Goal: Transaction & Acquisition: Book appointment/travel/reservation

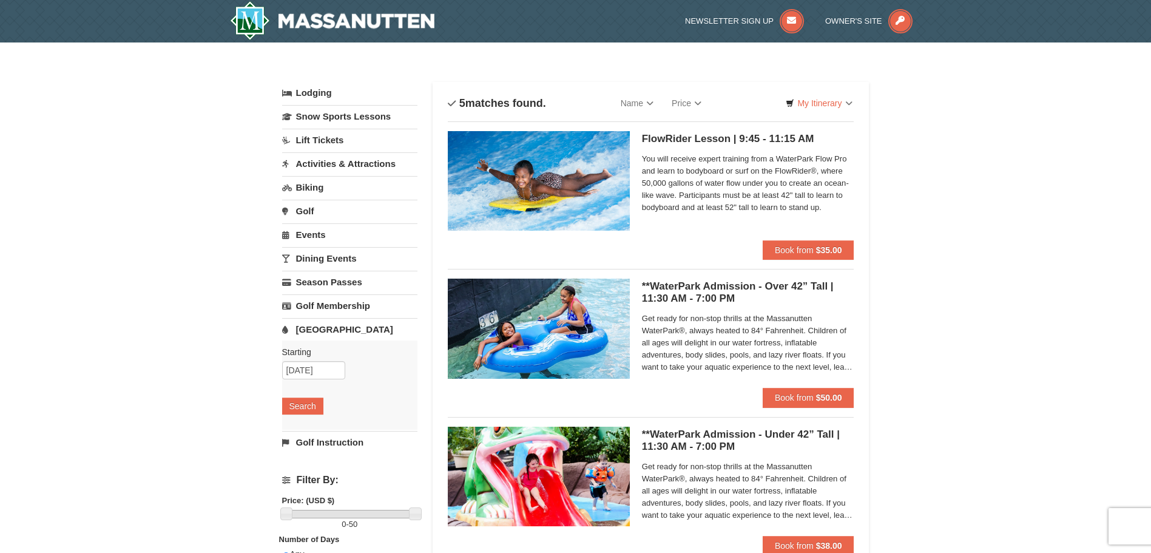
click at [731, 343] on span "Get ready for non-stop thrills at the Massanutten WaterPark®, always heated to …" at bounding box center [748, 343] width 212 height 61
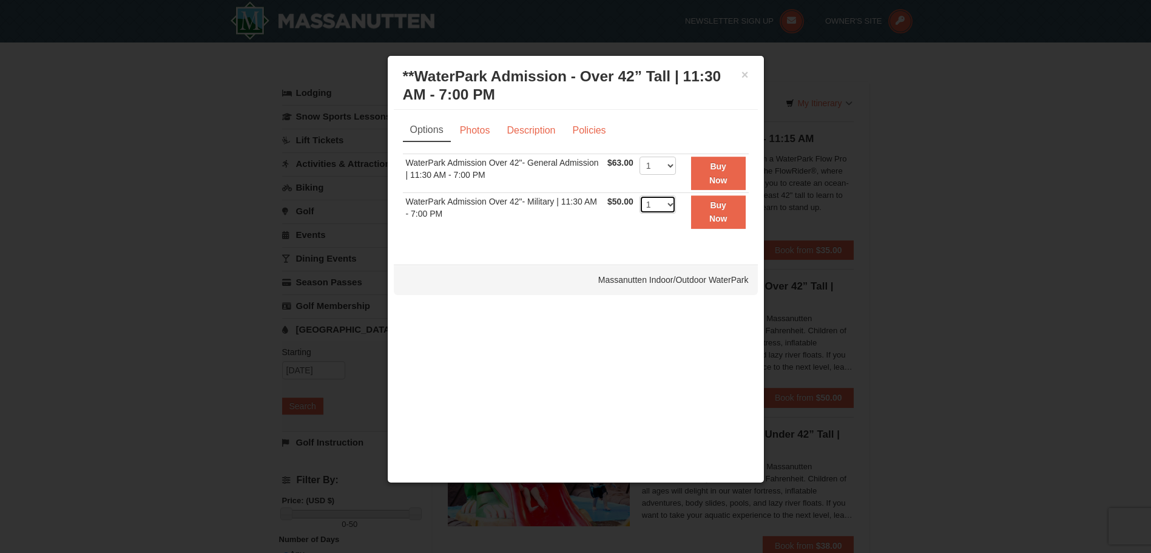
click at [662, 208] on select "1 2 3 4 5 6 7 8 9 10 11 12 13 14 15 16 17 18 19 20 21 22" at bounding box center [658, 204] width 36 height 18
select select "3"
click at [640, 195] on select "1 2 3 4 5 6 7 8 9 10 11 12 13 14 15 16 17 18 19 20 21 22" at bounding box center [658, 204] width 36 height 18
click at [477, 127] on link "Photos" at bounding box center [475, 130] width 46 height 23
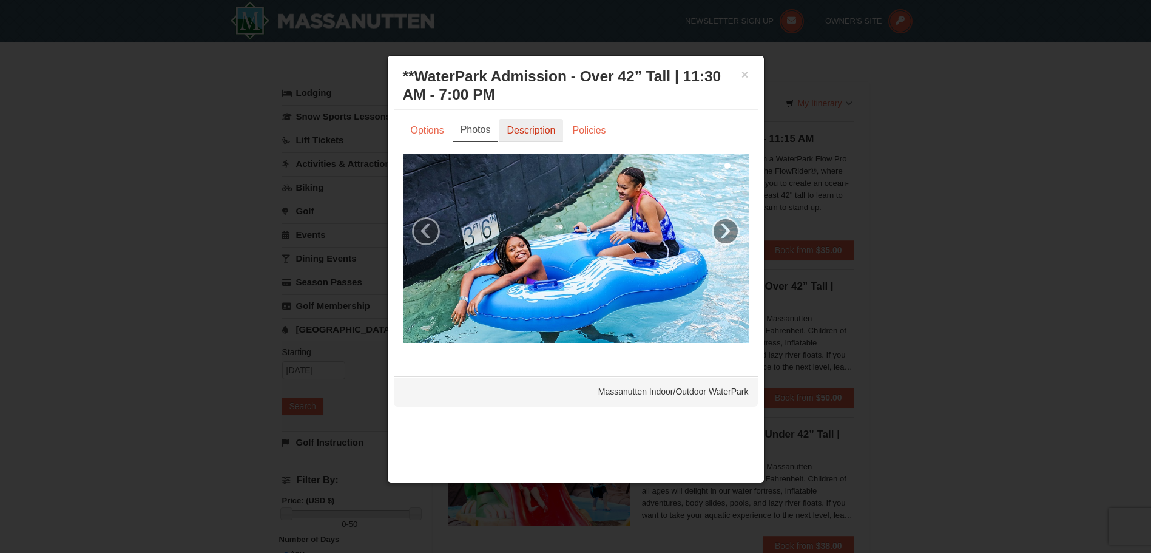
click at [522, 142] on link "Description" at bounding box center [531, 130] width 64 height 23
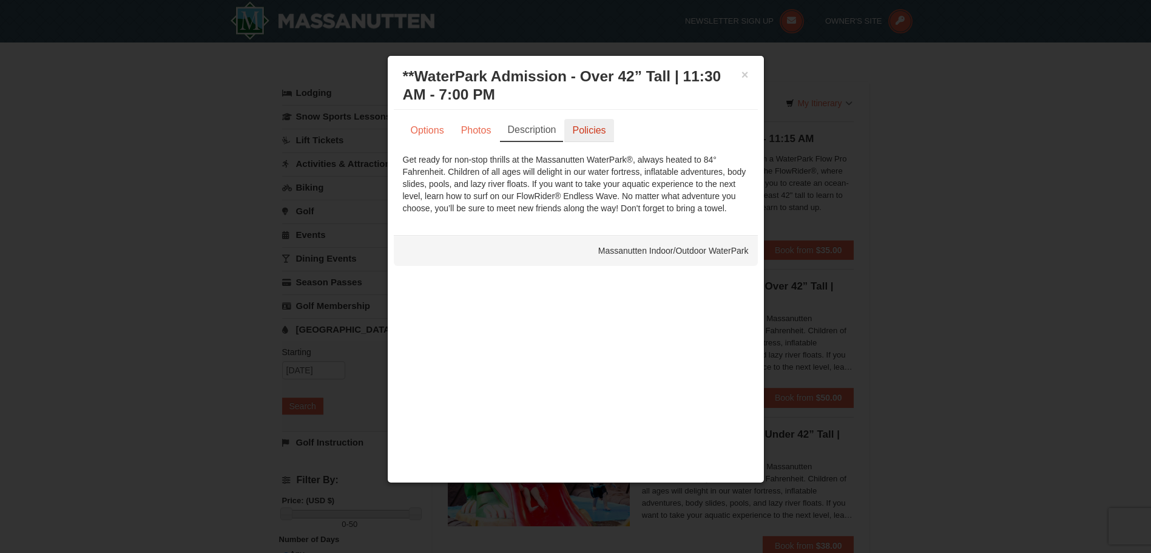
click at [576, 129] on link "Policies" at bounding box center [588, 130] width 49 height 23
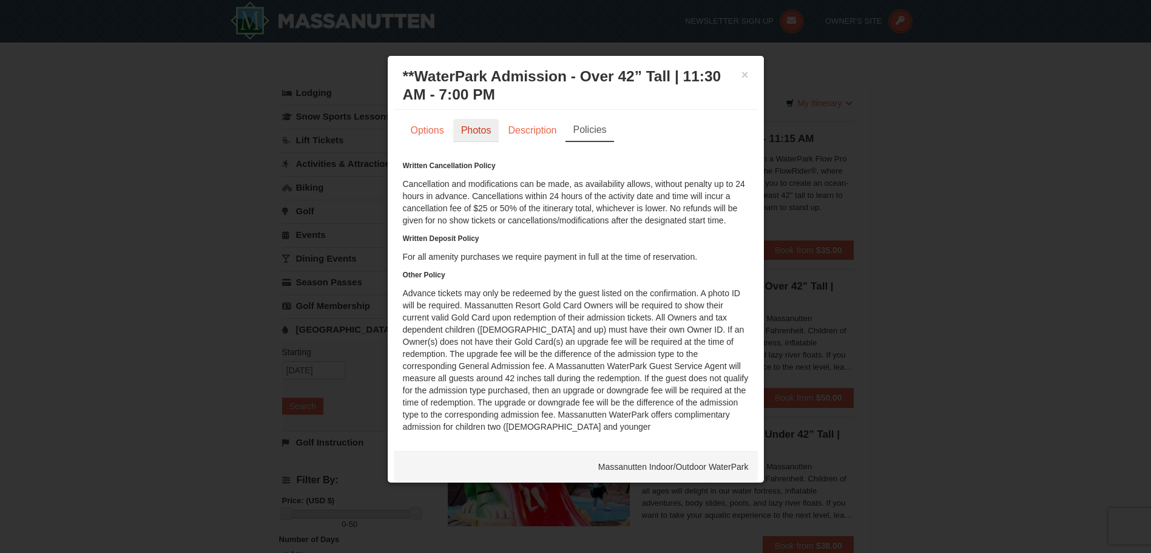
click at [479, 127] on link "Photos" at bounding box center [476, 130] width 46 height 23
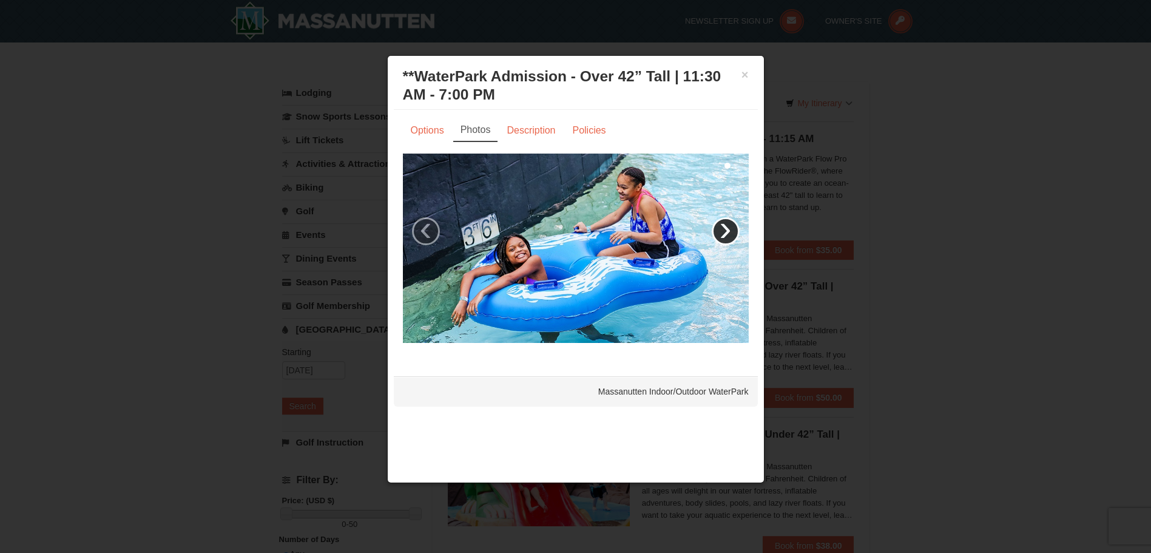
click at [714, 234] on link "›" at bounding box center [726, 231] width 28 height 28
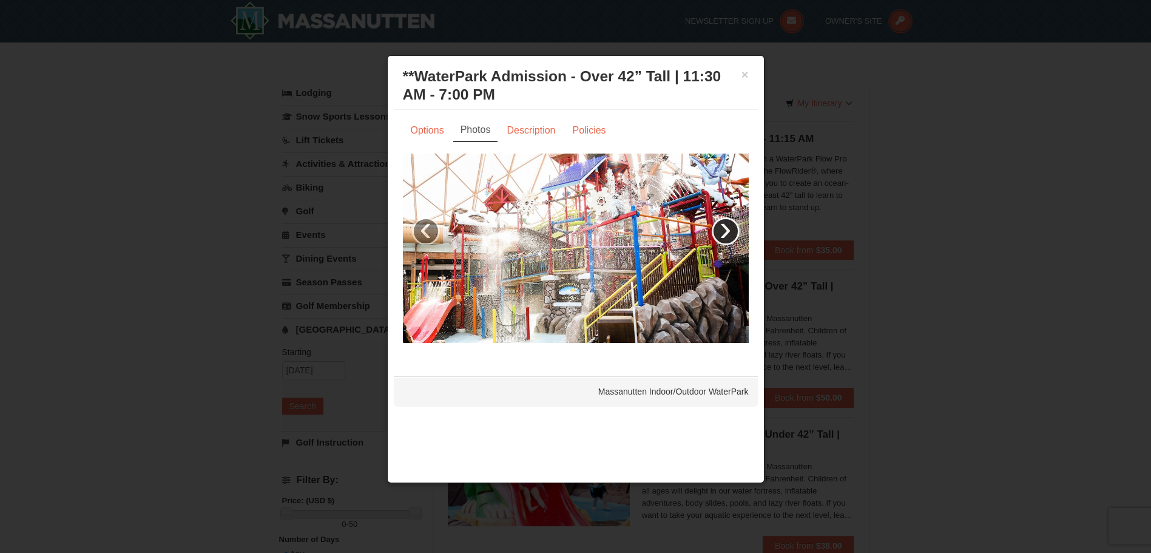
click at [726, 231] on link "›" at bounding box center [726, 231] width 28 height 28
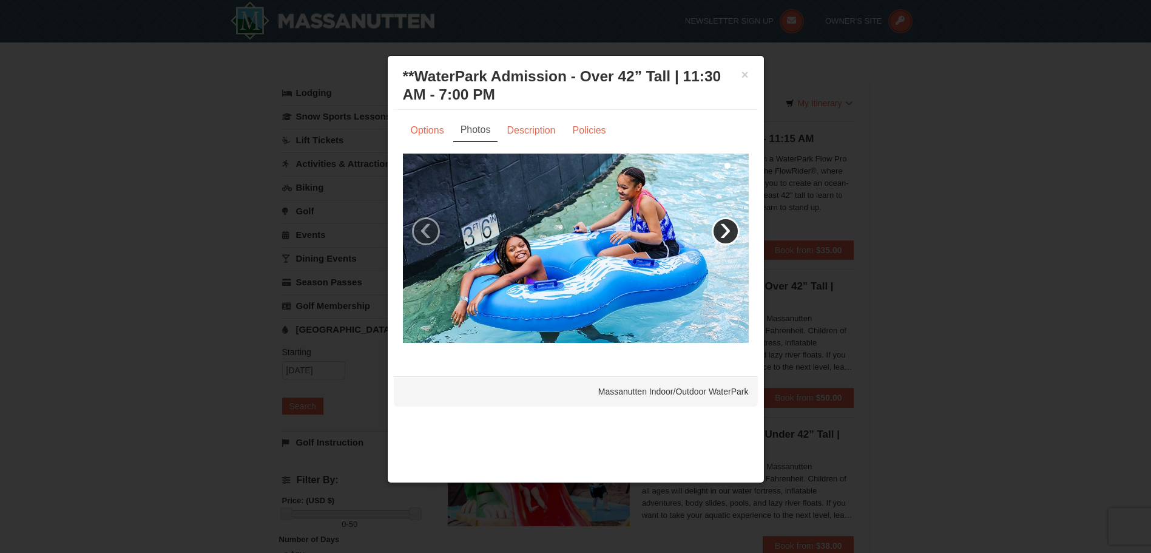
click at [726, 231] on link "›" at bounding box center [726, 231] width 28 height 28
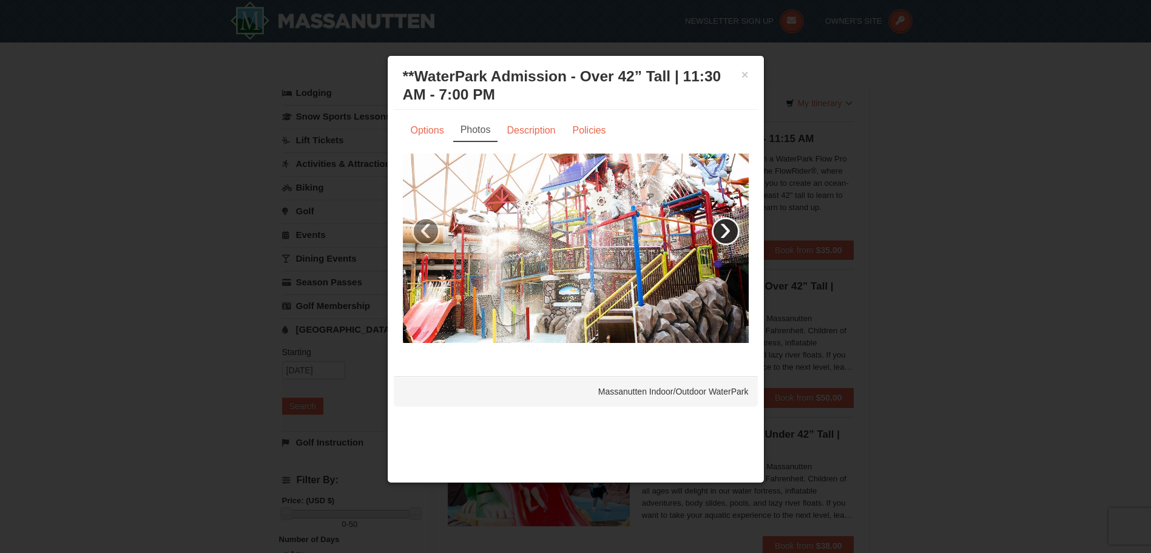
click at [726, 231] on link "›" at bounding box center [726, 231] width 28 height 28
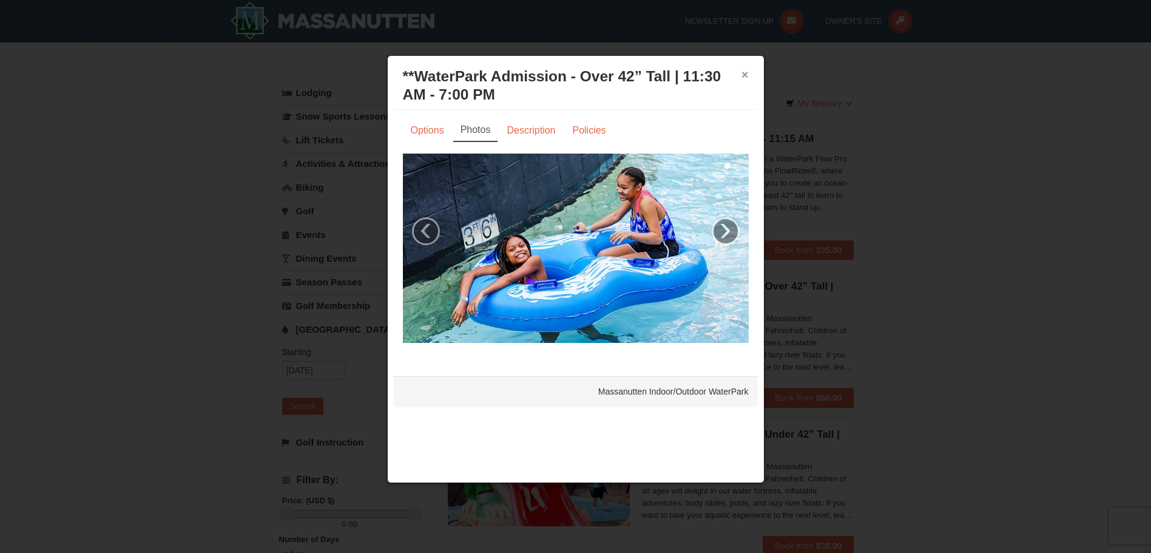
click at [745, 75] on button "×" at bounding box center [745, 75] width 7 height 12
